Goal: Navigation & Orientation: Find specific page/section

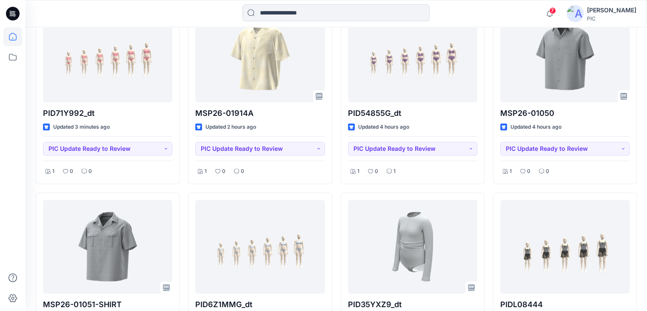
scroll to position [282, 0]
click at [15, 56] on icon at bounding box center [12, 57] width 19 height 19
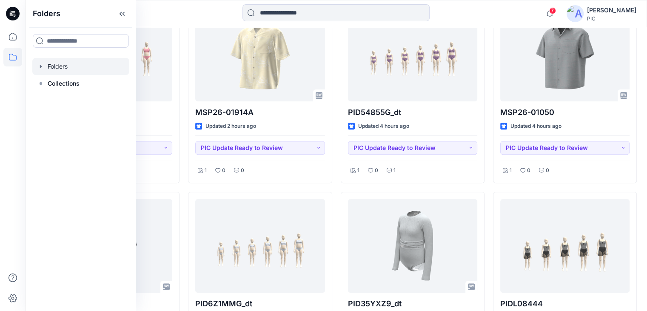
click at [48, 66] on div at bounding box center [80, 66] width 97 height 17
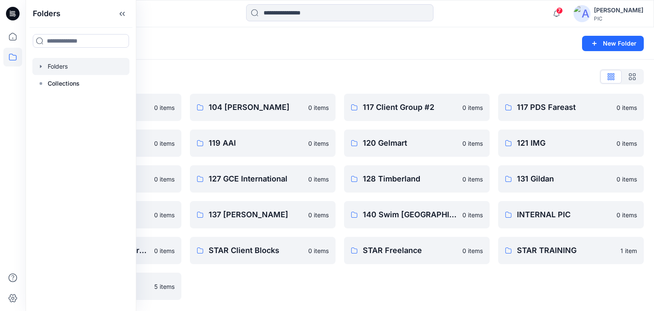
click at [209, 163] on div "104 [PERSON_NAME] 0 items 119 AAI 0 items 127 GCE International 0 items 137 [PE…" at bounding box center [263, 197] width 146 height 206
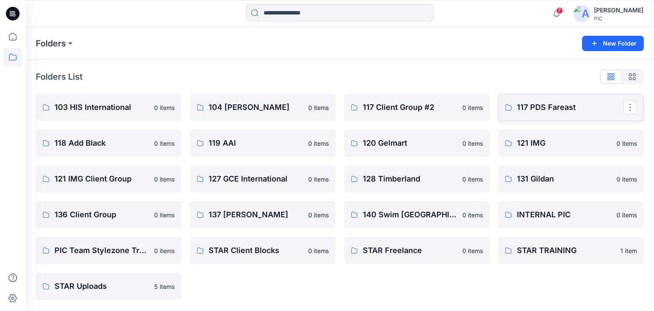
click at [542, 104] on p "117 PDS Fareast" at bounding box center [570, 107] width 106 height 12
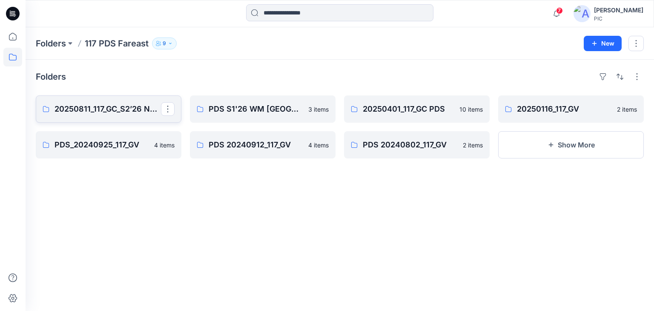
click at [94, 106] on p "20250811_117_GC_S2’26 NOBO Men’s" at bounding box center [107, 109] width 106 height 12
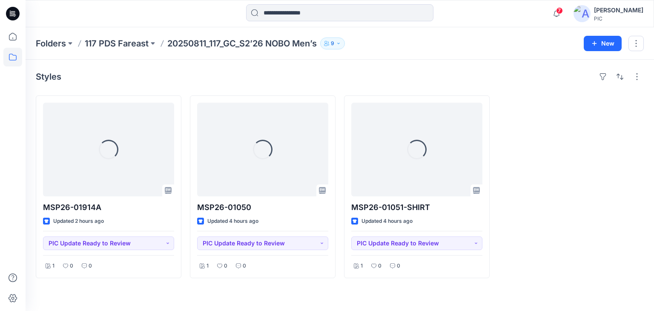
click at [139, 286] on div "Styles Loading... MSP26-01914A Updated 2 hours ago PIC Update Ready to Review 1…" at bounding box center [340, 185] width 628 height 251
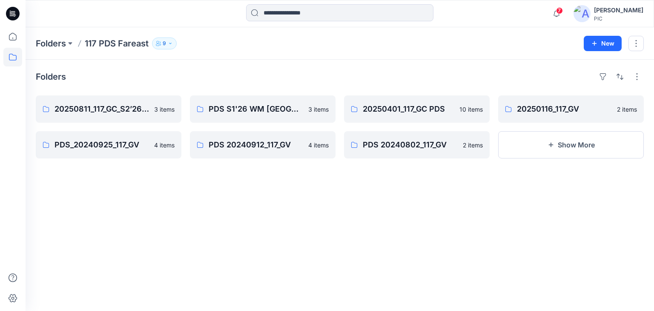
click at [11, 14] on icon at bounding box center [11, 14] width 3 height 0
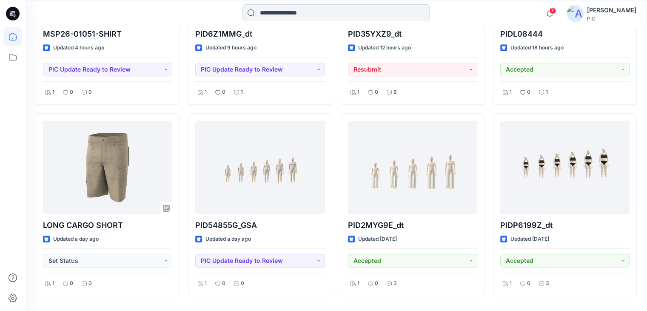
scroll to position [576, 0]
